Goal: Task Accomplishment & Management: Manage account settings

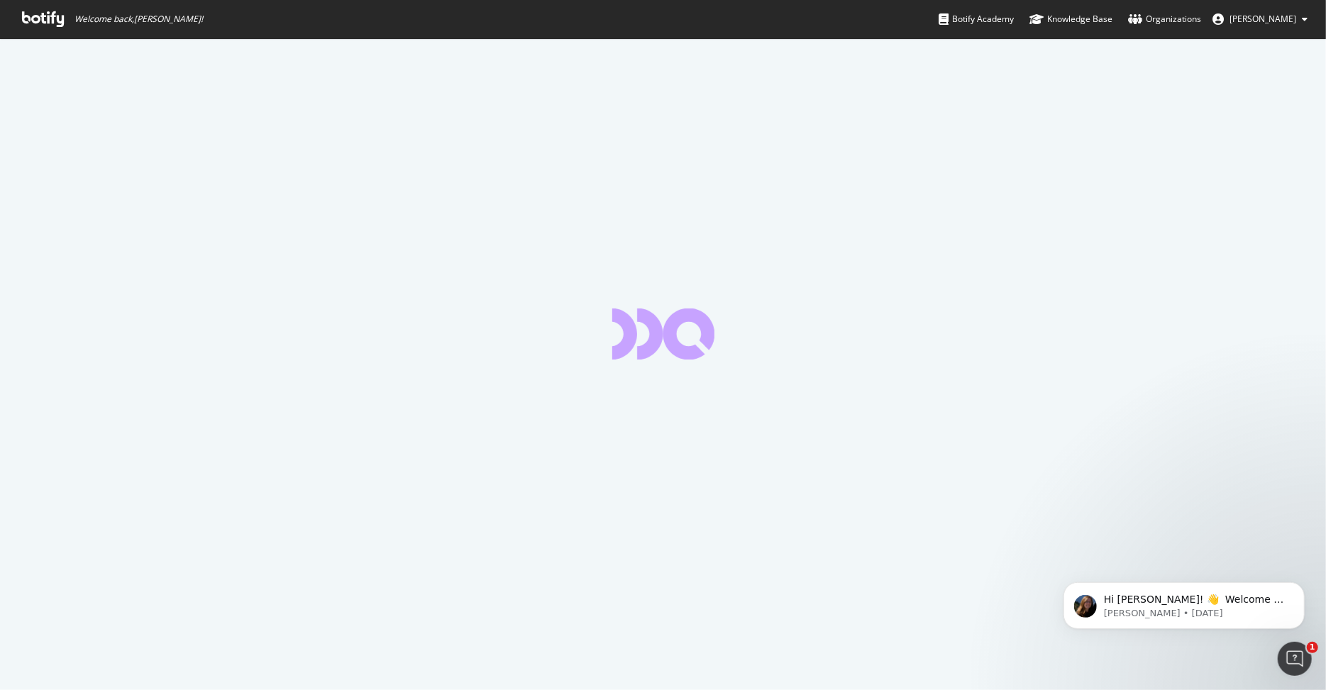
click at [700, 231] on div at bounding box center [663, 364] width 1326 height 652
click at [1260, 24] on span "[PERSON_NAME]" at bounding box center [1263, 19] width 67 height 12
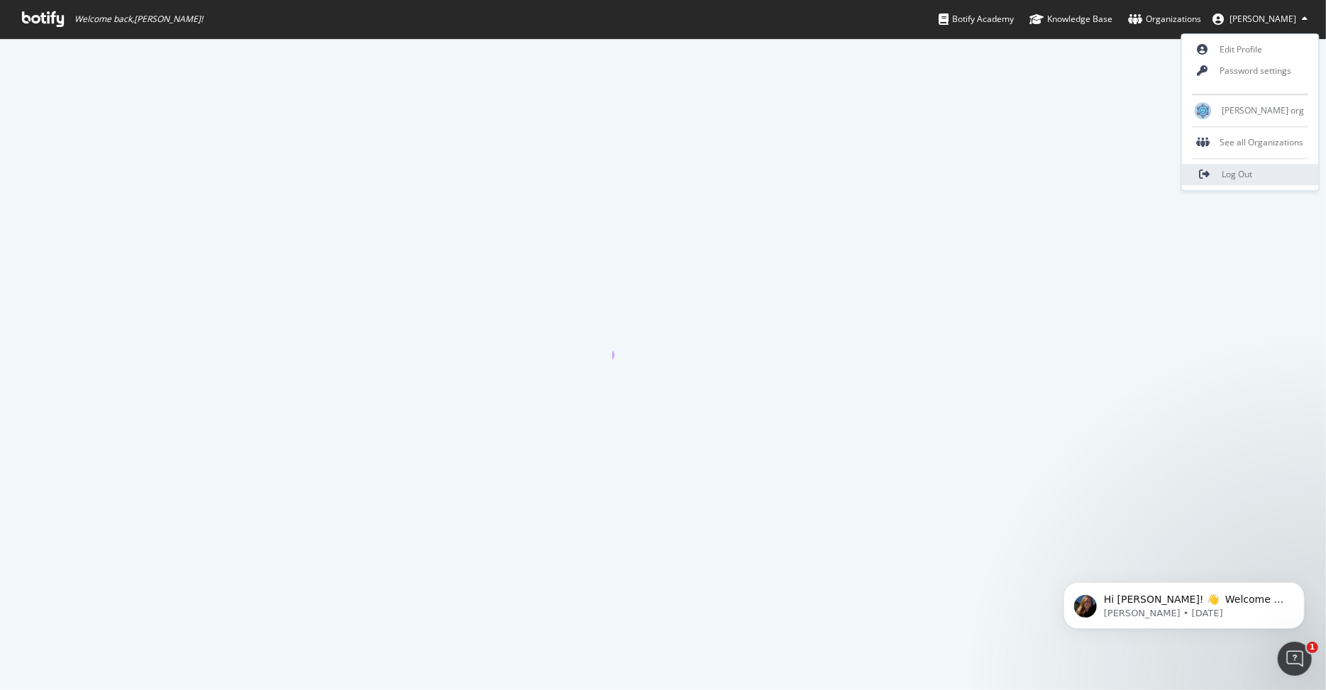
click at [1243, 166] on link "Log Out" at bounding box center [1250, 174] width 137 height 21
